Goal: Information Seeking & Learning: Learn about a topic

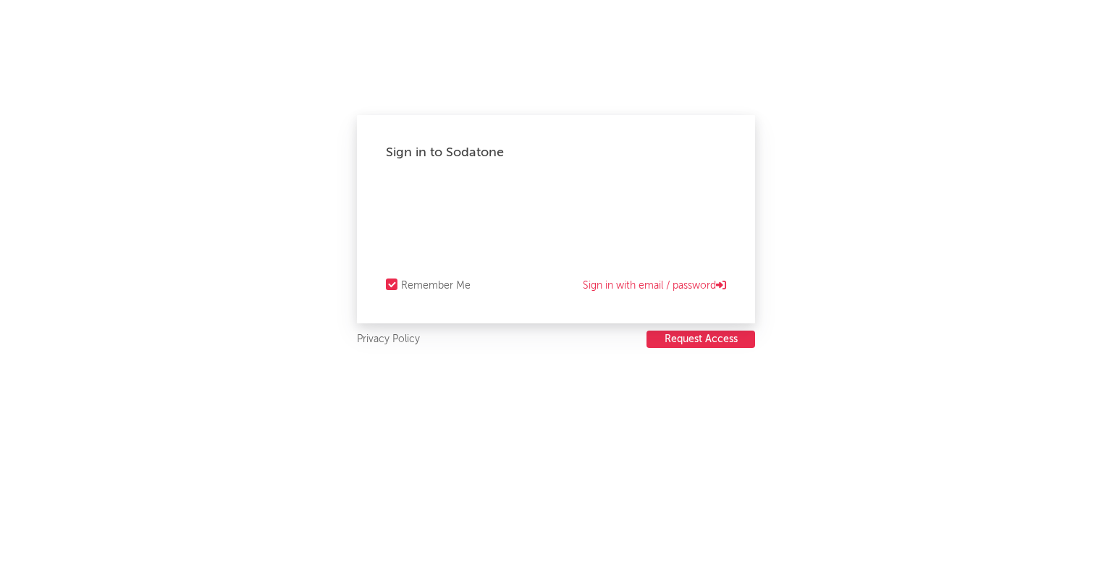
select select "recorded_music"
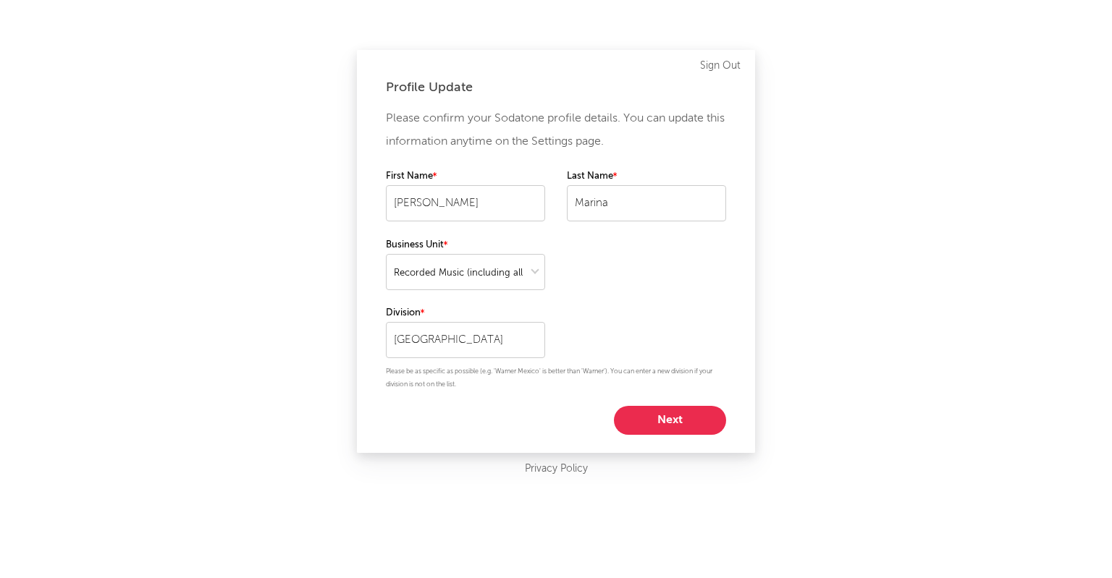
click at [685, 414] on button "Next" at bounding box center [670, 420] width 112 height 29
select select "manager"
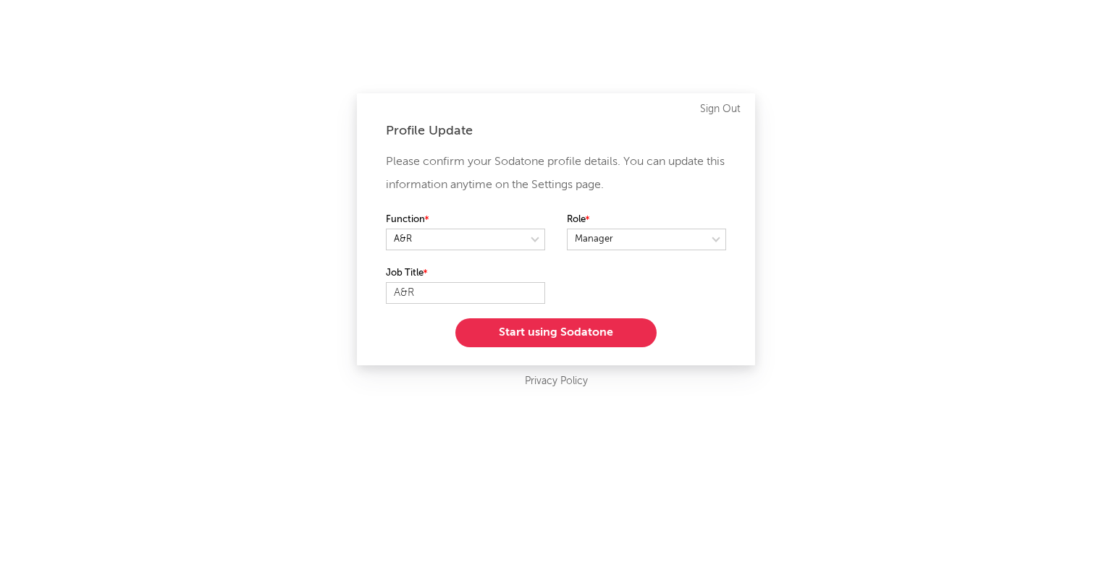
click at [580, 338] on button "Start using Sodatone" at bounding box center [555, 332] width 201 height 29
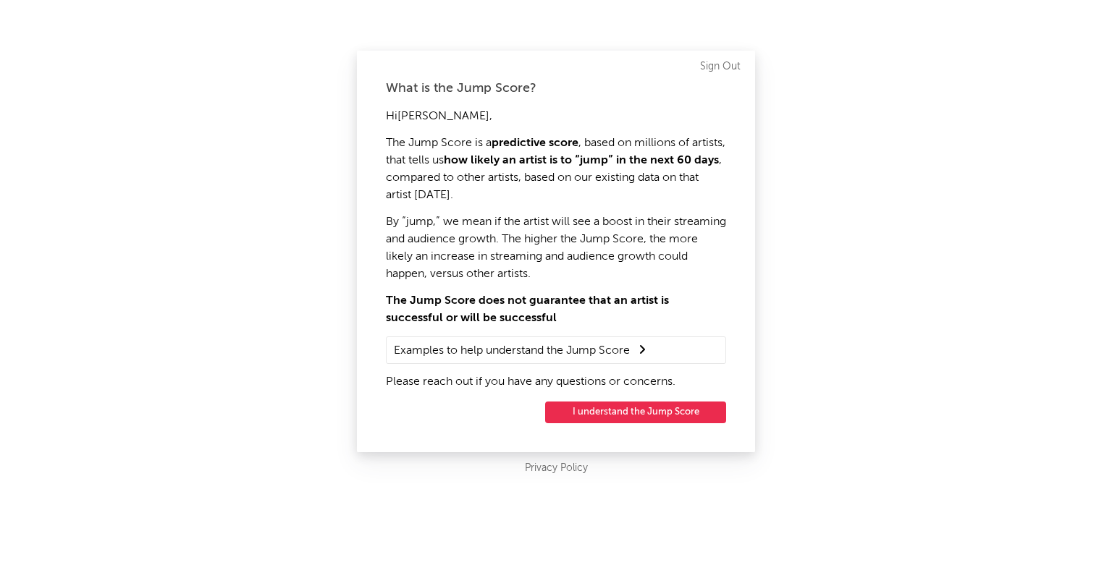
click at [593, 410] on button "I understand the Jump Score" at bounding box center [635, 413] width 181 height 22
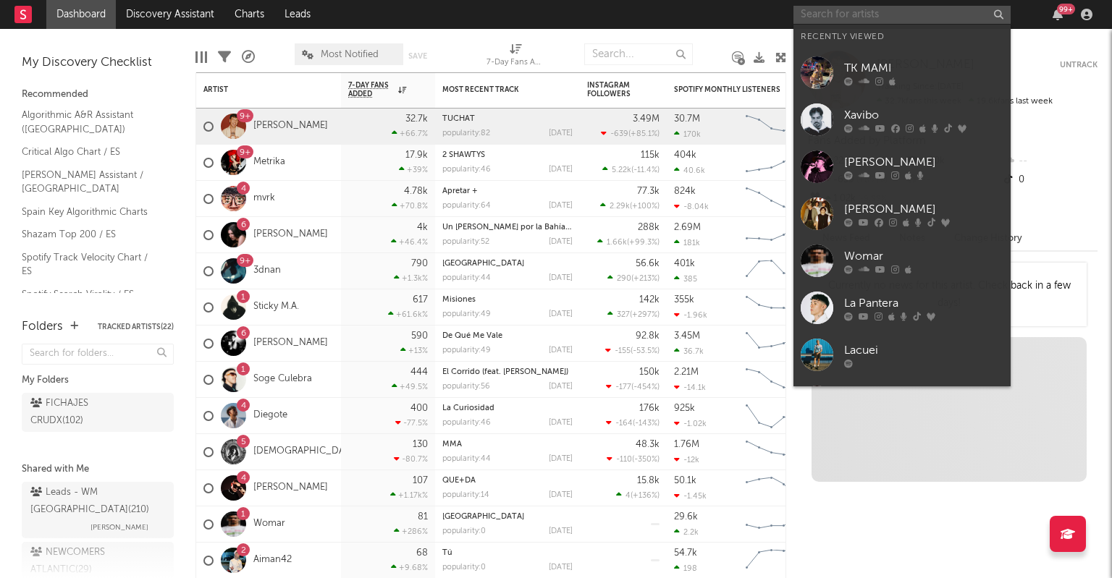
click at [812, 11] on input "text" at bounding box center [901, 15] width 217 height 18
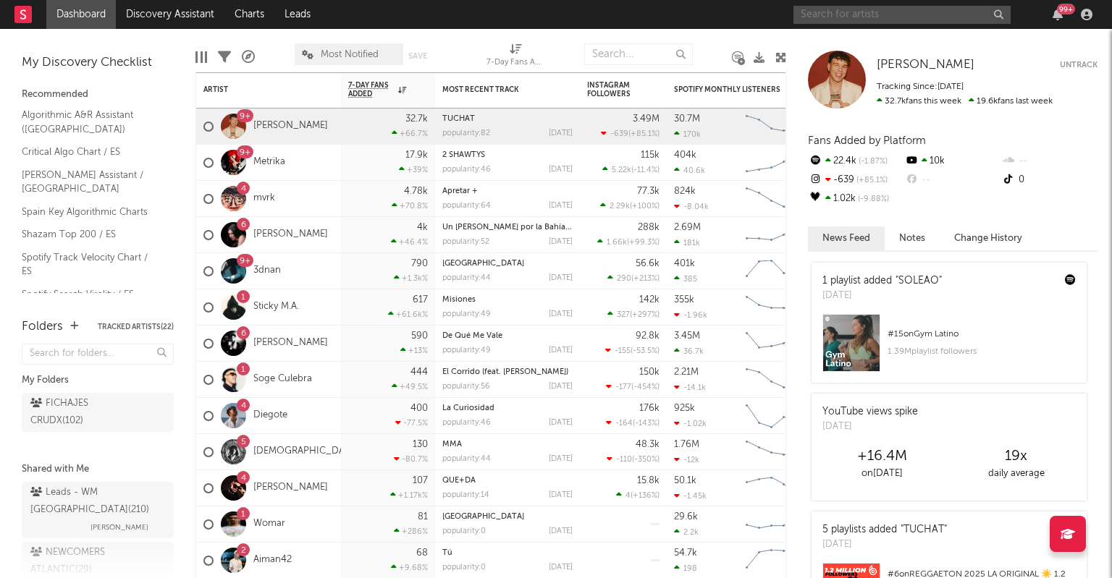
click at [832, 14] on input "text" at bounding box center [901, 15] width 217 height 18
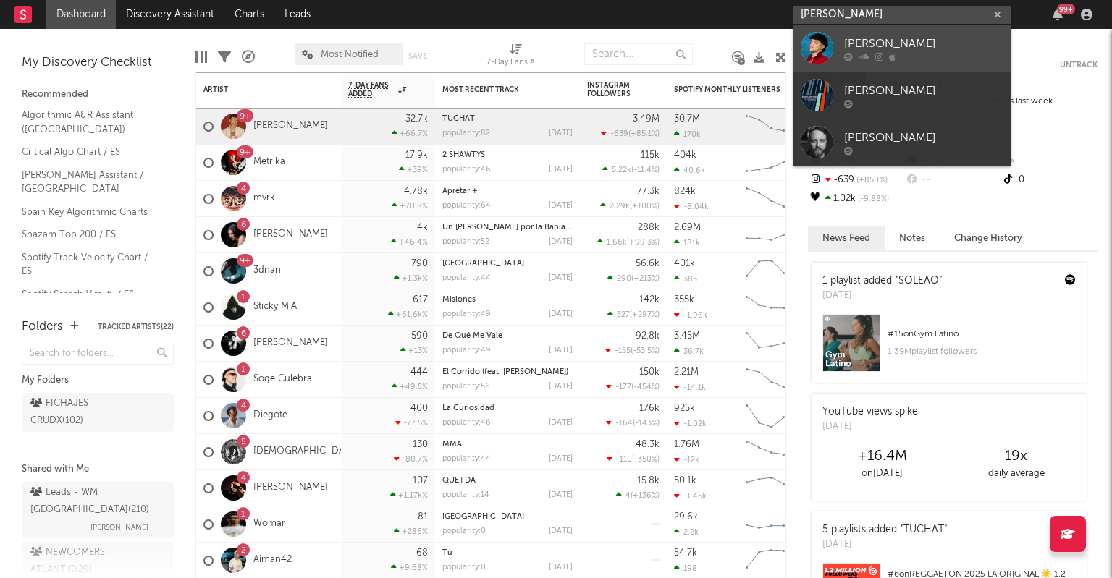
type input "[PERSON_NAME]"
click at [903, 43] on div "[PERSON_NAME]" at bounding box center [923, 43] width 159 height 17
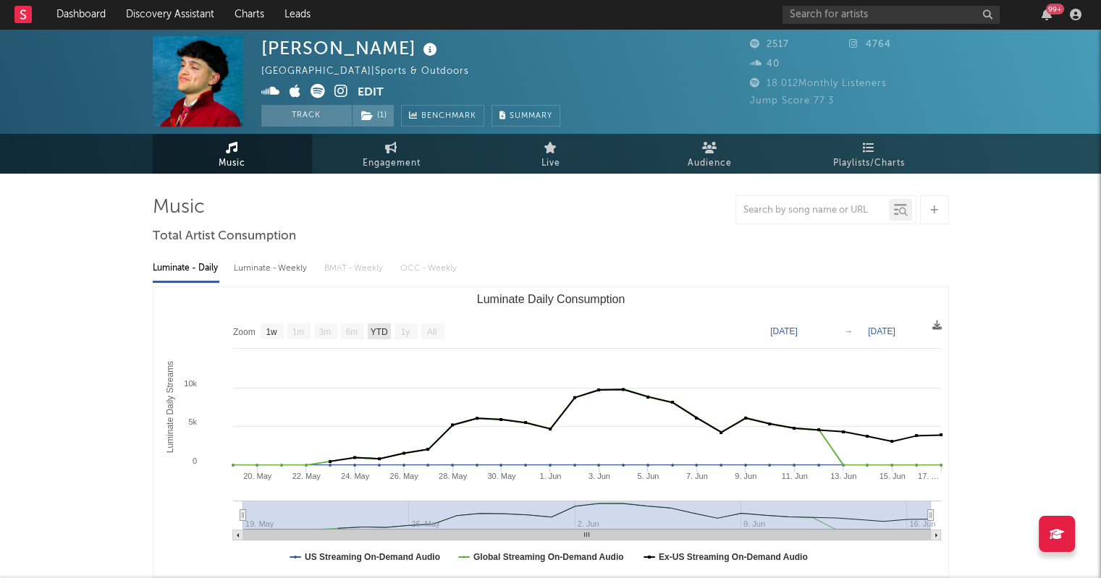
click at [376, 334] on text "YTD" at bounding box center [378, 332] width 17 height 10
select select "YTD"
